Goal: Find specific page/section

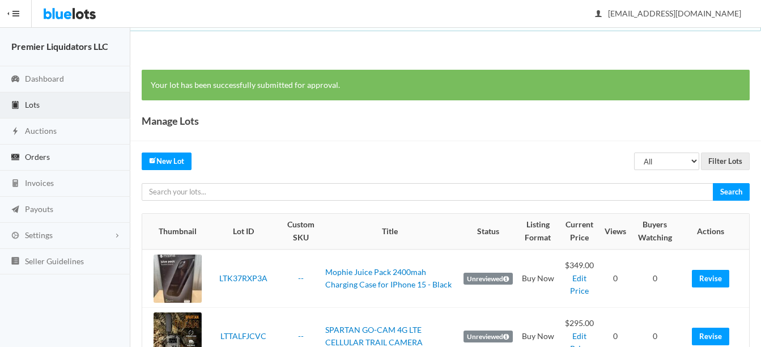
click at [28, 153] on span "Orders" at bounding box center [37, 157] width 25 height 10
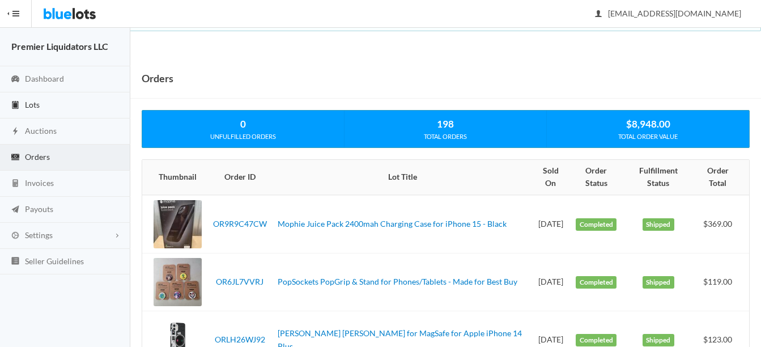
click at [36, 105] on span "Lots" at bounding box center [32, 105] width 15 height 10
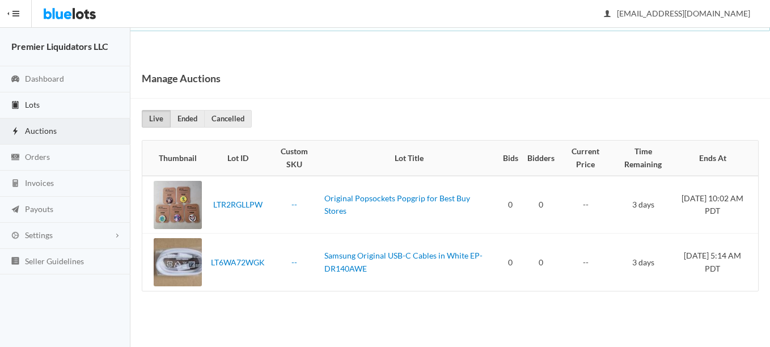
click at [35, 103] on span "Lots" at bounding box center [32, 105] width 15 height 10
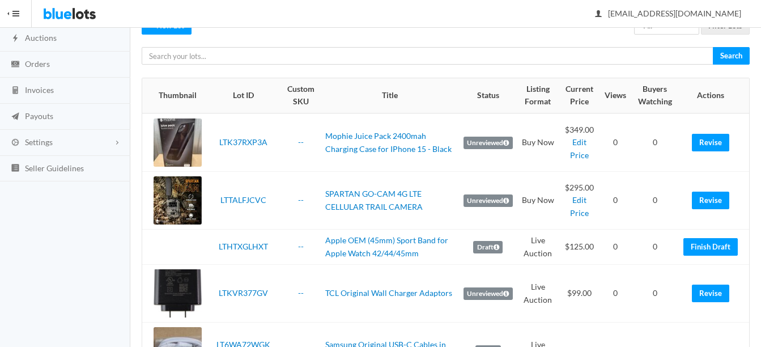
scroll to position [113, 0]
